Goal: Transaction & Acquisition: Purchase product/service

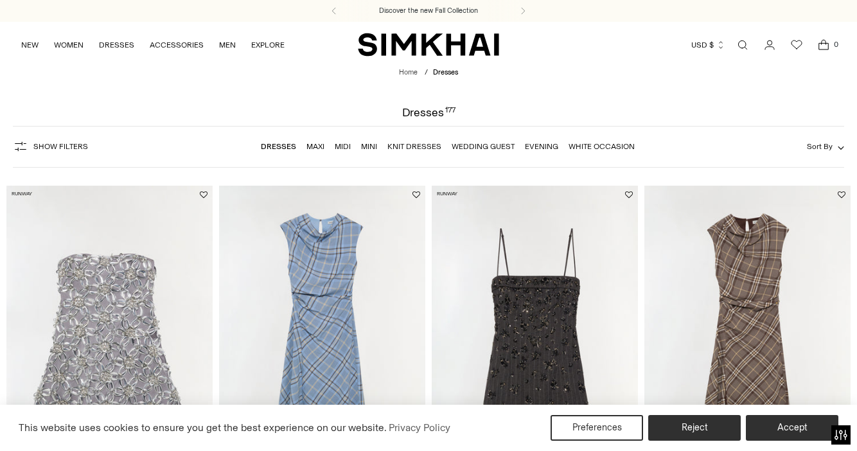
click at [310, 148] on link "Maxi" at bounding box center [315, 146] width 18 height 9
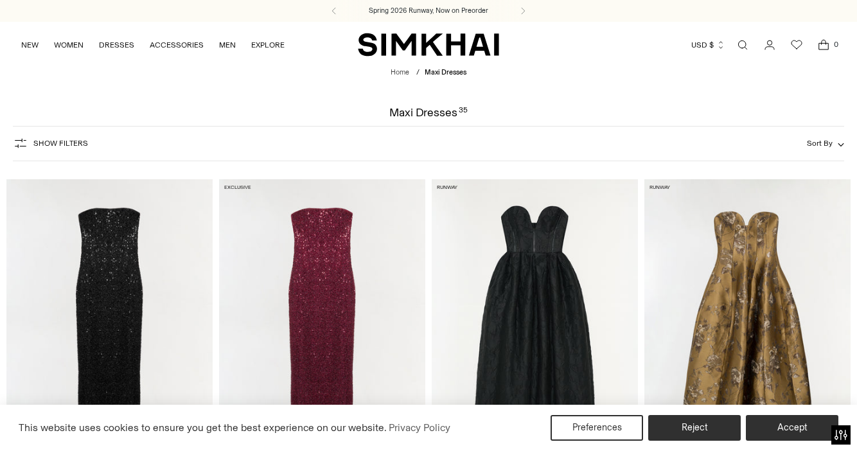
scroll to position [535, 0]
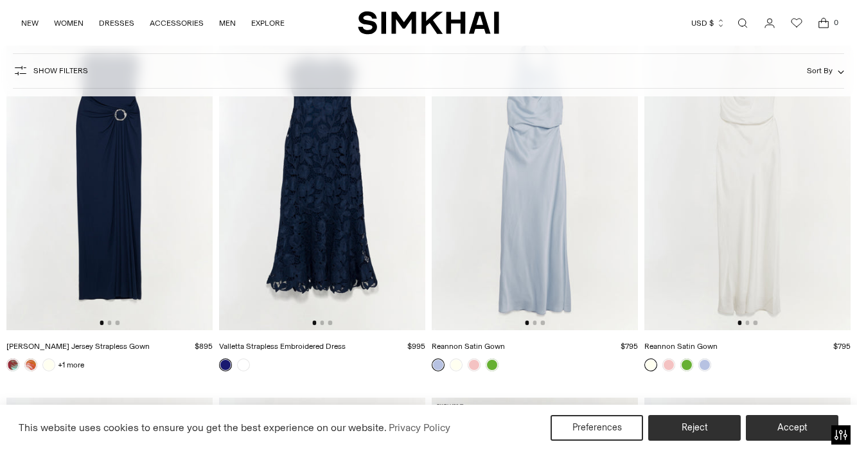
click at [720, 220] on img at bounding box center [747, 176] width 206 height 310
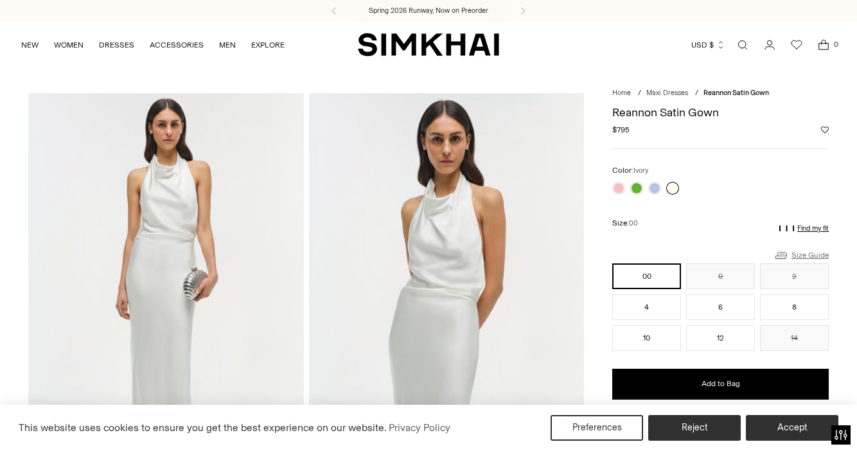
click at [794, 254] on link "Size Guide" at bounding box center [800, 255] width 55 height 16
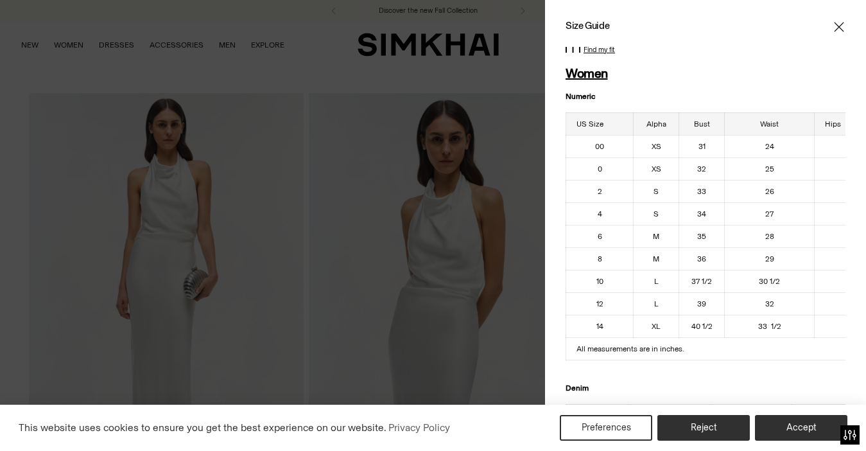
click at [834, 26] on icon "Close" at bounding box center [839, 27] width 10 height 13
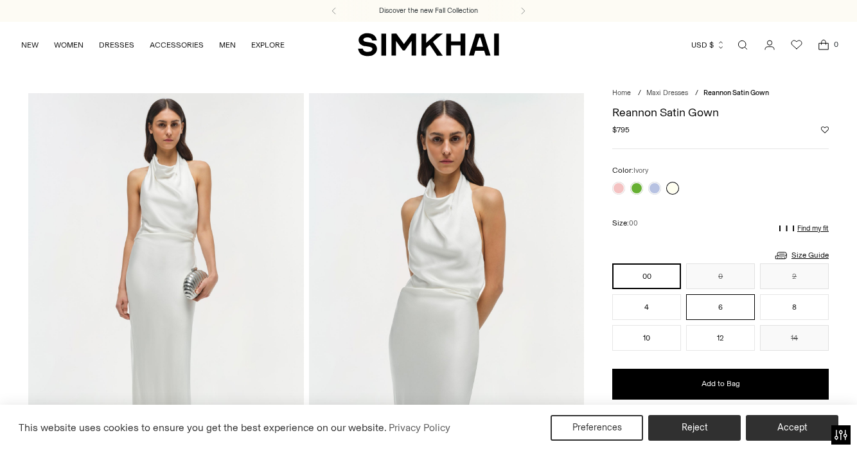
click at [716, 306] on button "6" at bounding box center [720, 307] width 69 height 26
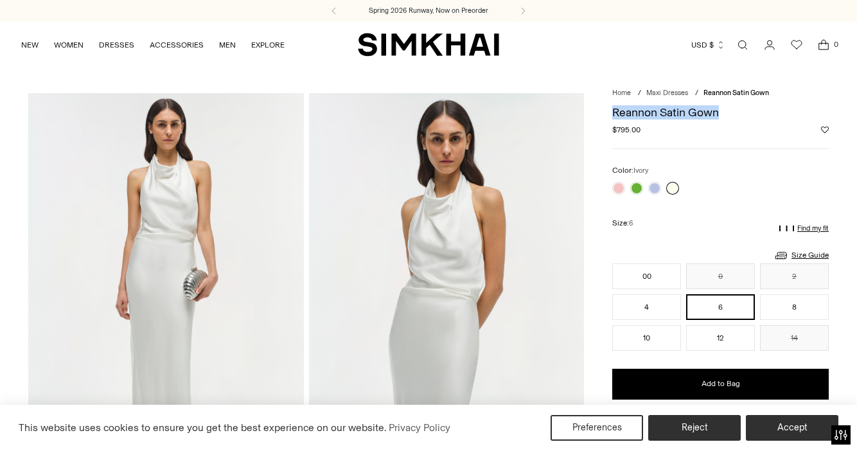
drag, startPoint x: 743, startPoint y: 112, endPoint x: 610, endPoint y: 116, distance: 133.0
copy h1 "Reannon Satin Gown"
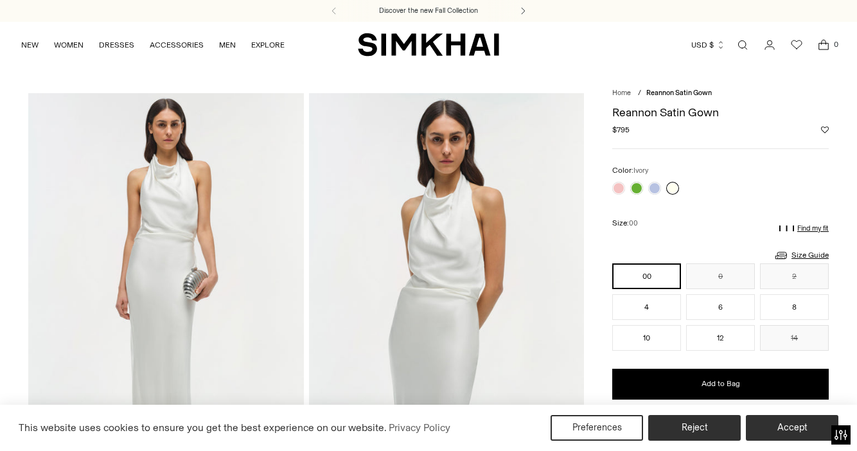
click at [522, 15] on button at bounding box center [523, 11] width 28 height 22
click at [707, 311] on button "6" at bounding box center [720, 307] width 69 height 26
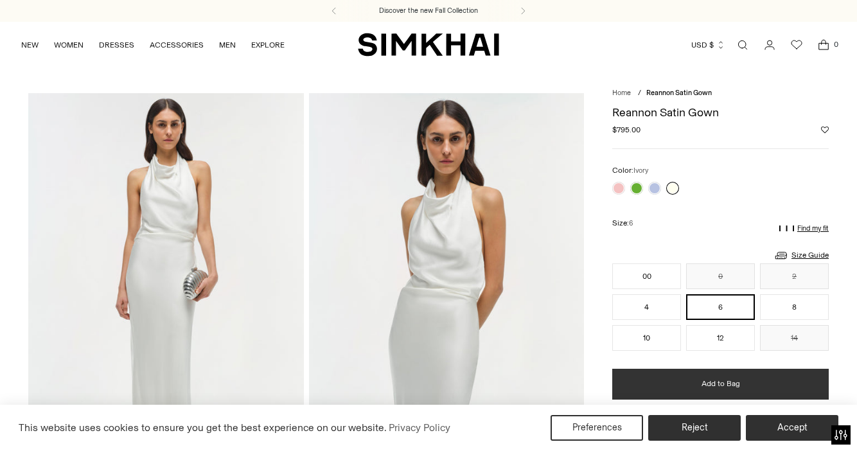
click at [667, 383] on button "Add to Bag" at bounding box center [720, 384] width 216 height 31
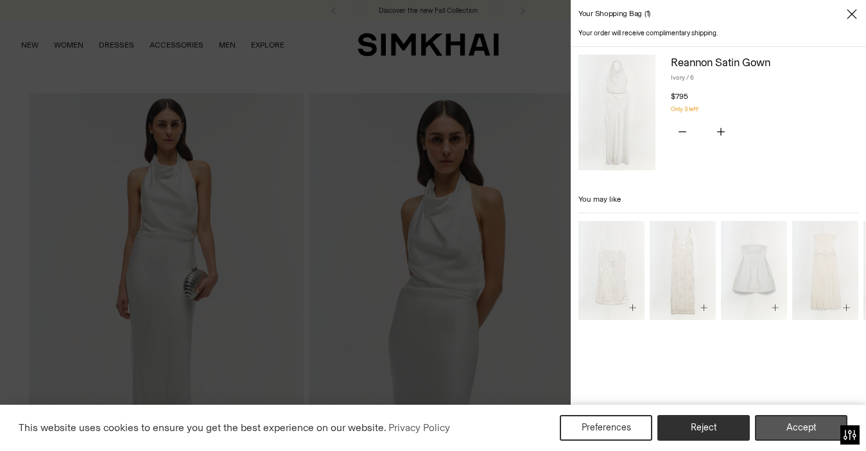
click at [778, 429] on button "Accept" at bounding box center [801, 428] width 92 height 26
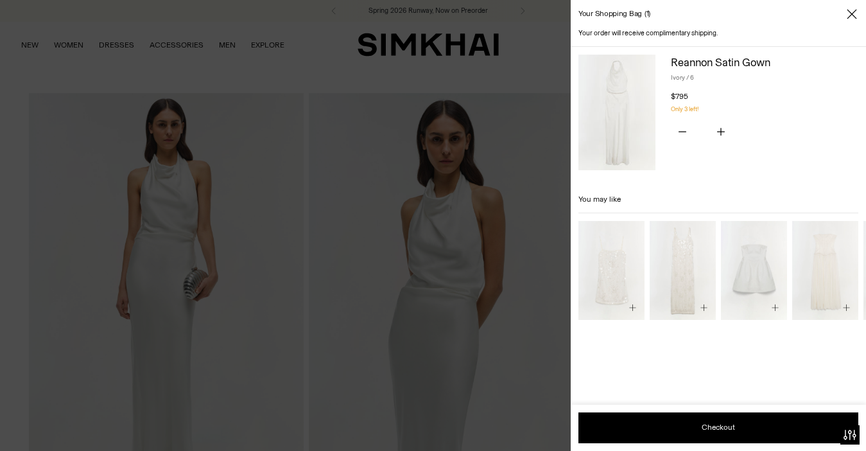
click at [852, 14] on icon "Close" at bounding box center [852, 14] width 10 height 10
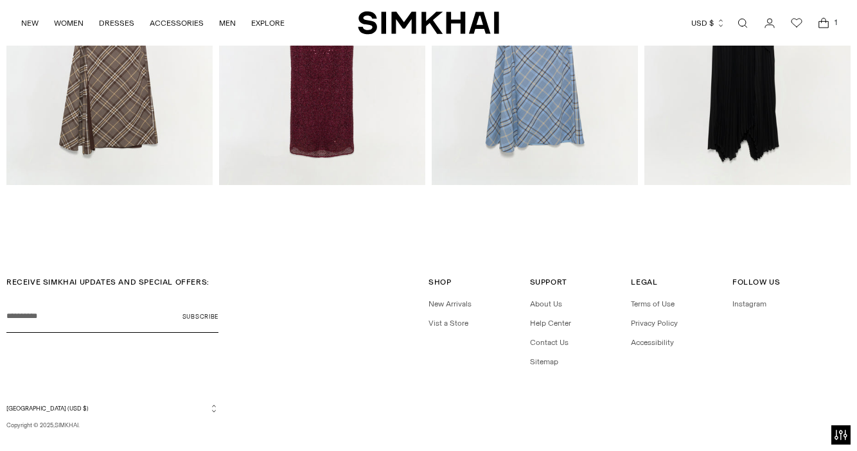
scroll to position [1955, 0]
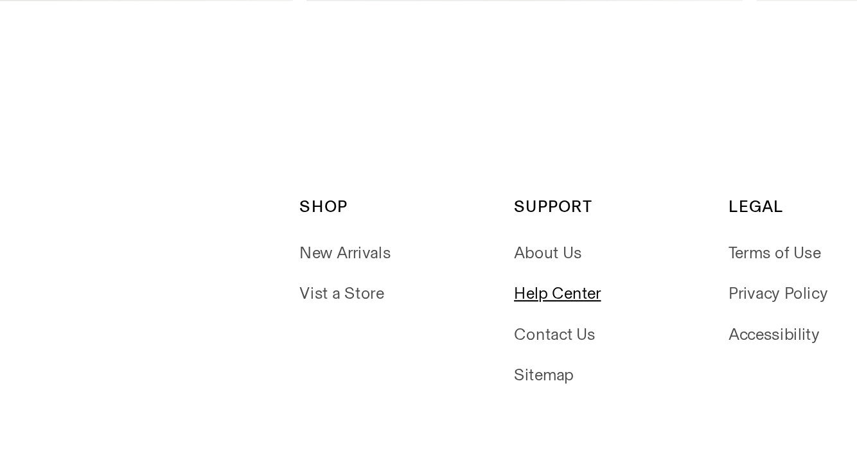
click at [546, 301] on link "Help Center" at bounding box center [550, 305] width 41 height 9
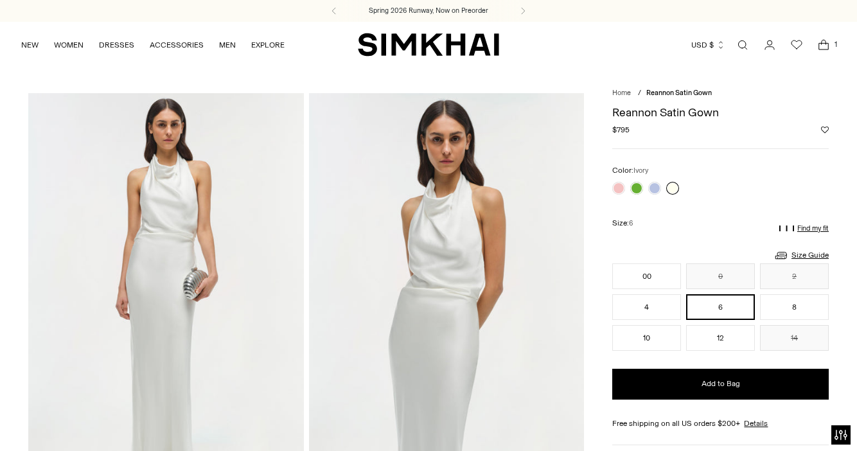
click at [820, 44] on icon "Open cart modal" at bounding box center [823, 45] width 18 height 13
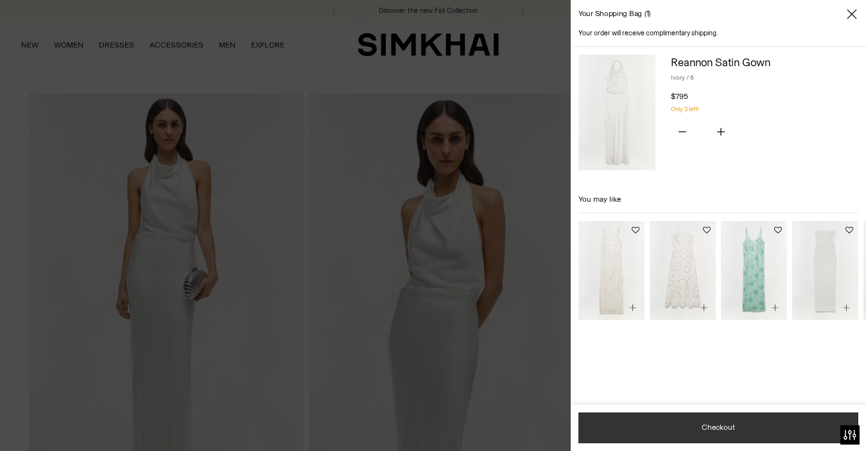
click at [652, 419] on button "Checkout" at bounding box center [719, 427] width 280 height 31
